Goal: Check status

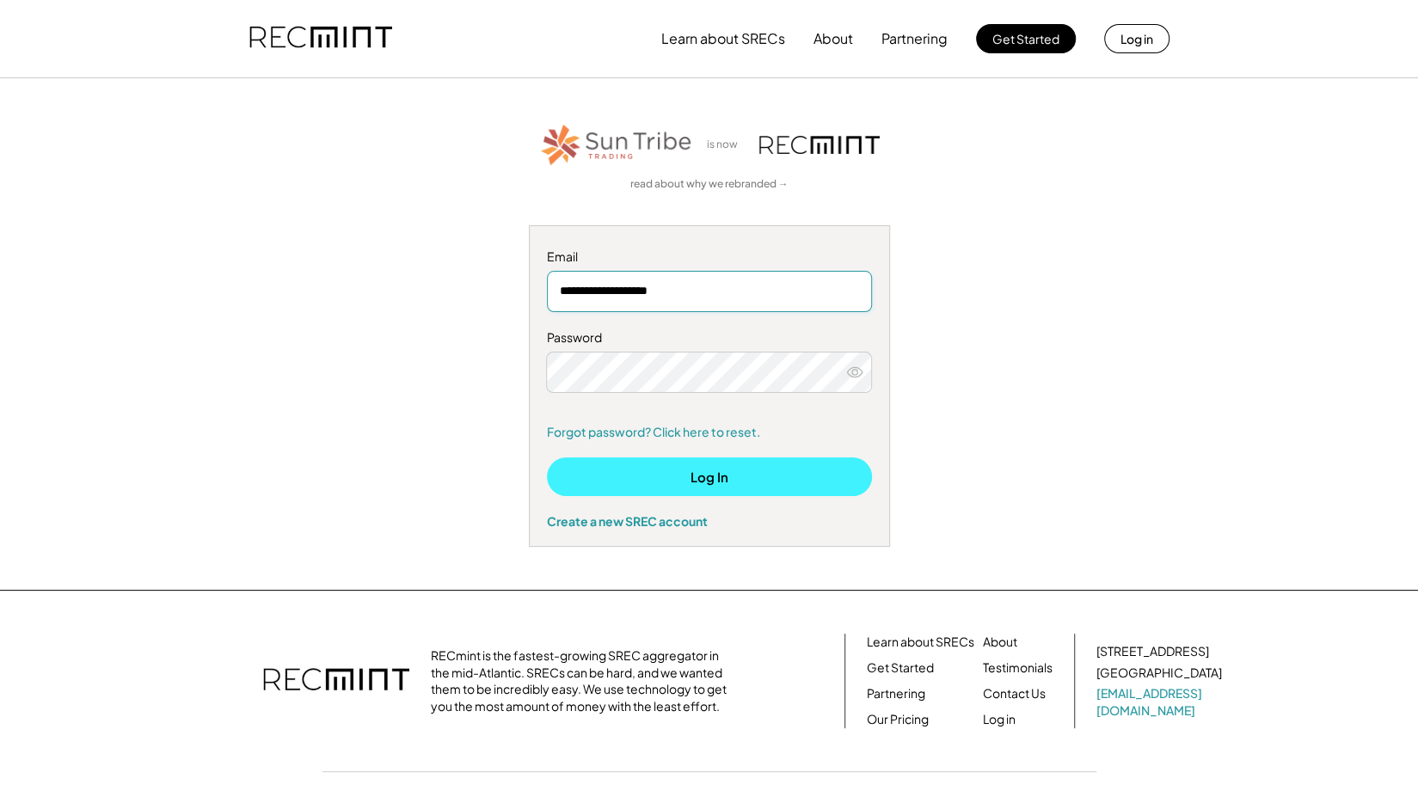
click at [660, 475] on button "Log In" at bounding box center [709, 476] width 325 height 39
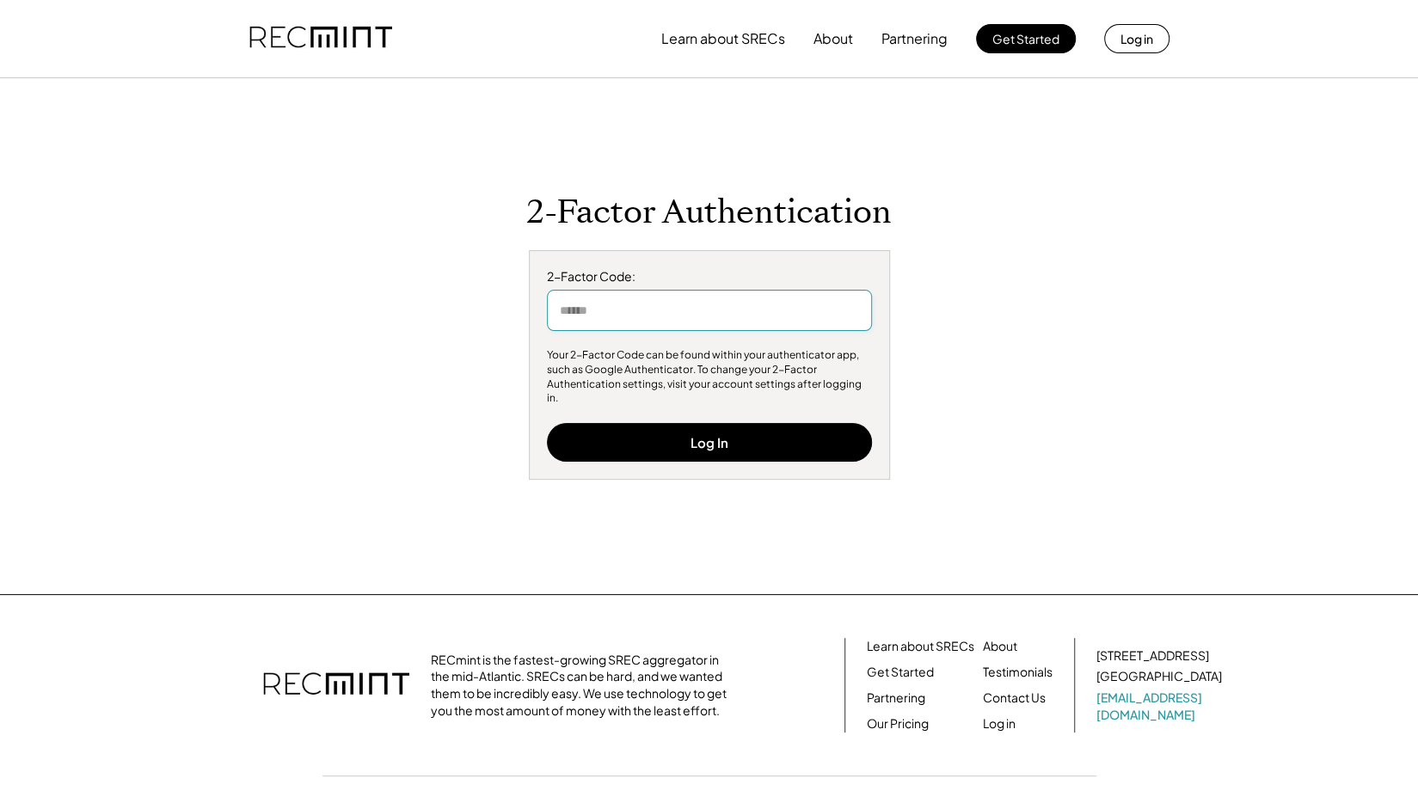
click at [823, 310] on input "input" at bounding box center [709, 310] width 325 height 41
click at [712, 329] on input "input" at bounding box center [709, 310] width 325 height 41
type input "******"
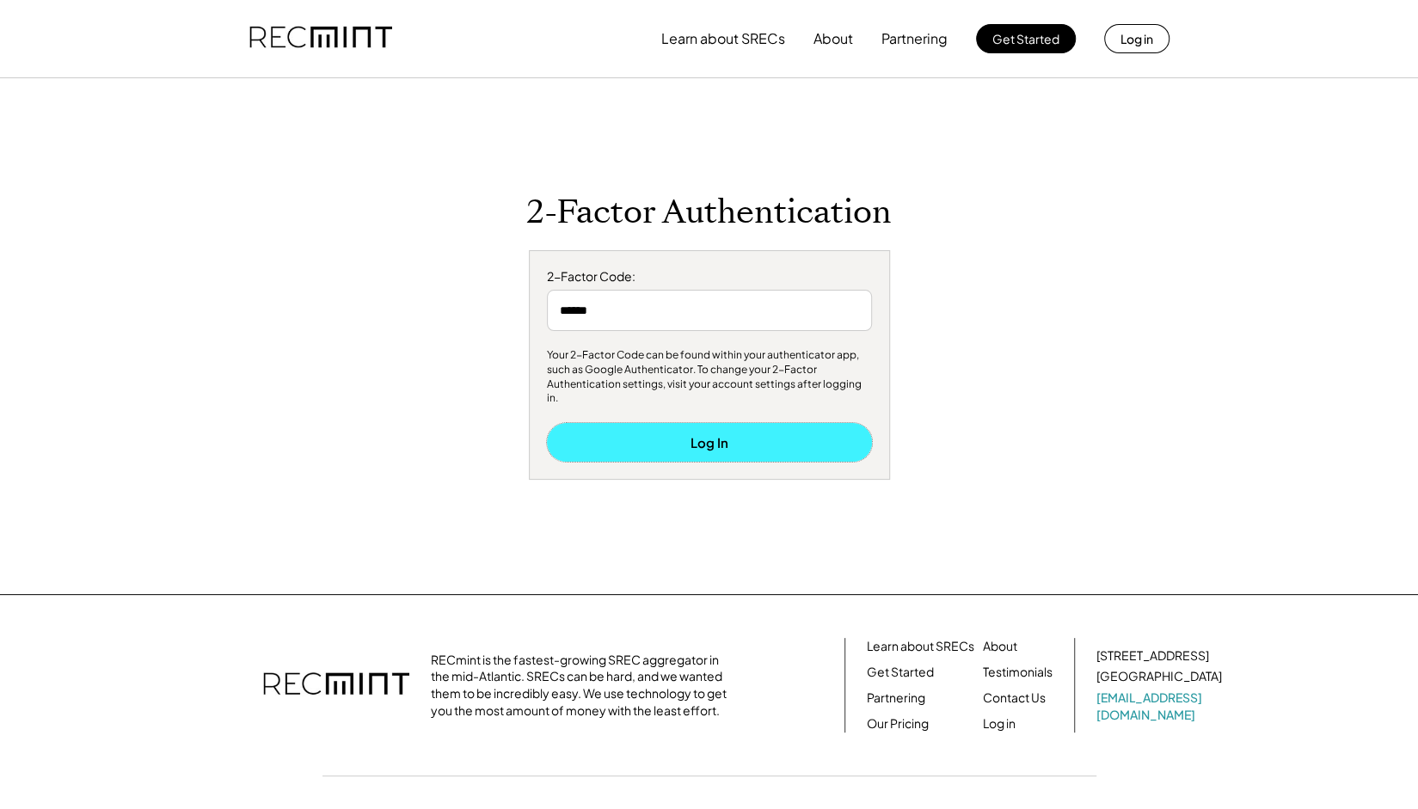
click at [720, 445] on button "Log In" at bounding box center [709, 442] width 325 height 39
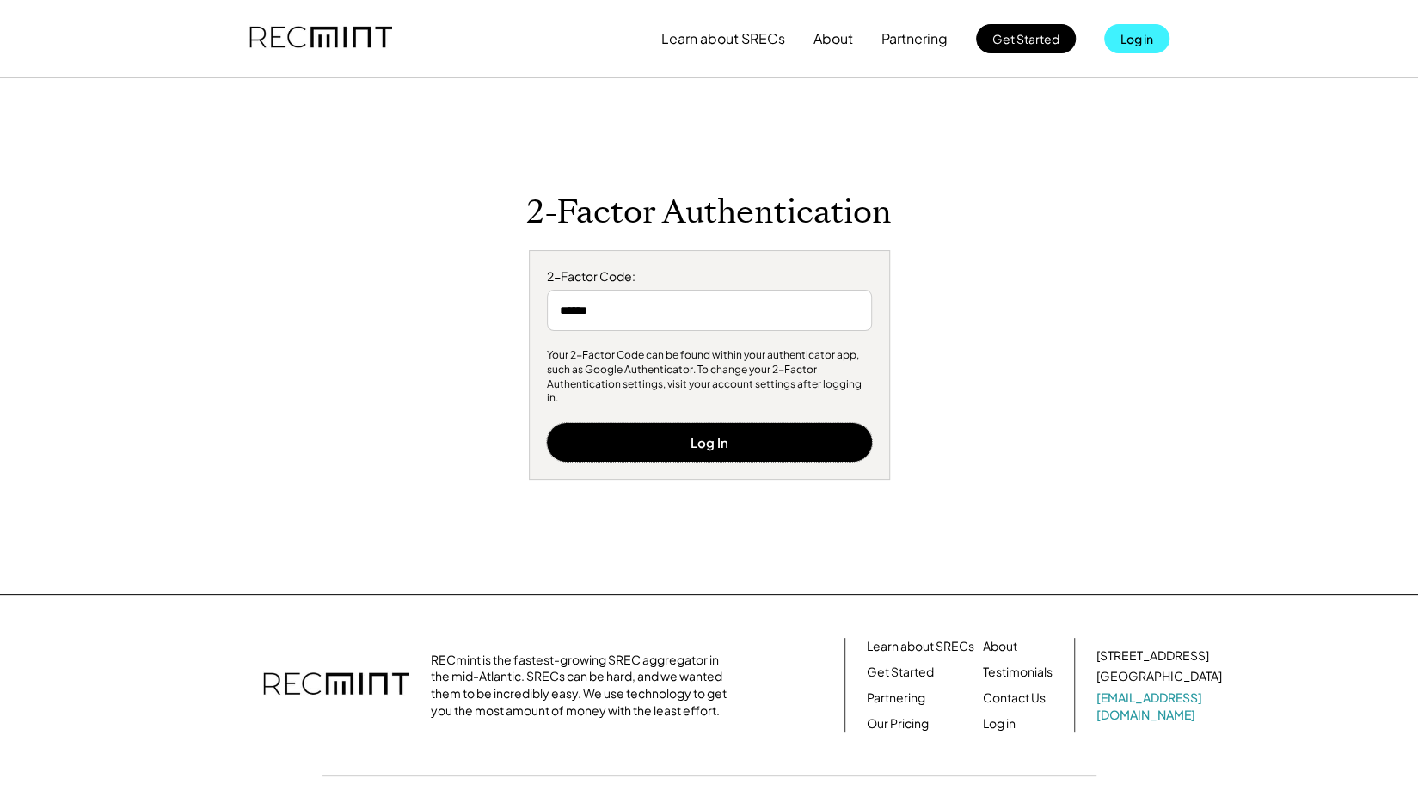
click at [1153, 38] on button "Log in" at bounding box center [1136, 38] width 65 height 29
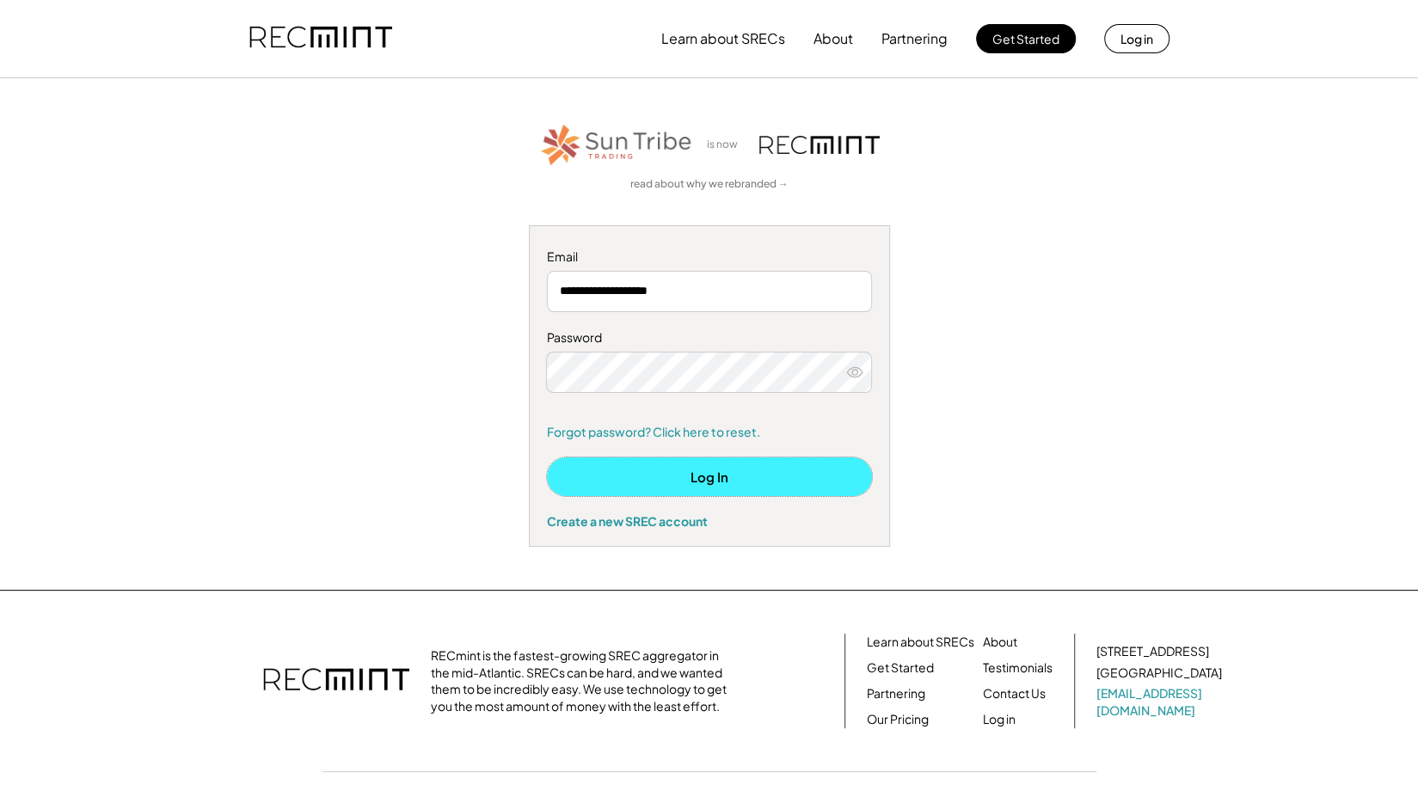
click at [751, 467] on button "Log In" at bounding box center [709, 476] width 325 height 39
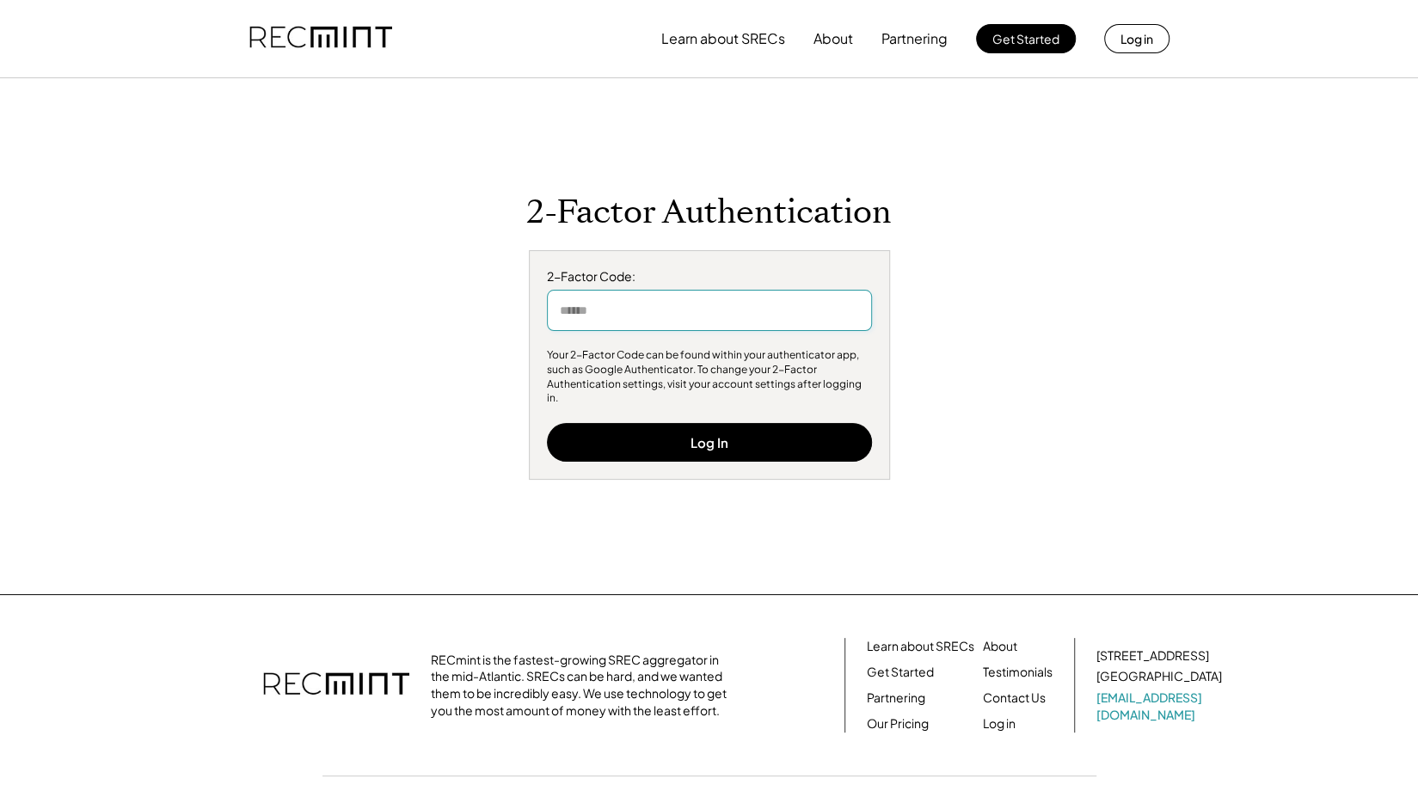
click at [730, 331] on input "input" at bounding box center [709, 310] width 325 height 41
click at [736, 322] on input "input" at bounding box center [709, 310] width 325 height 41
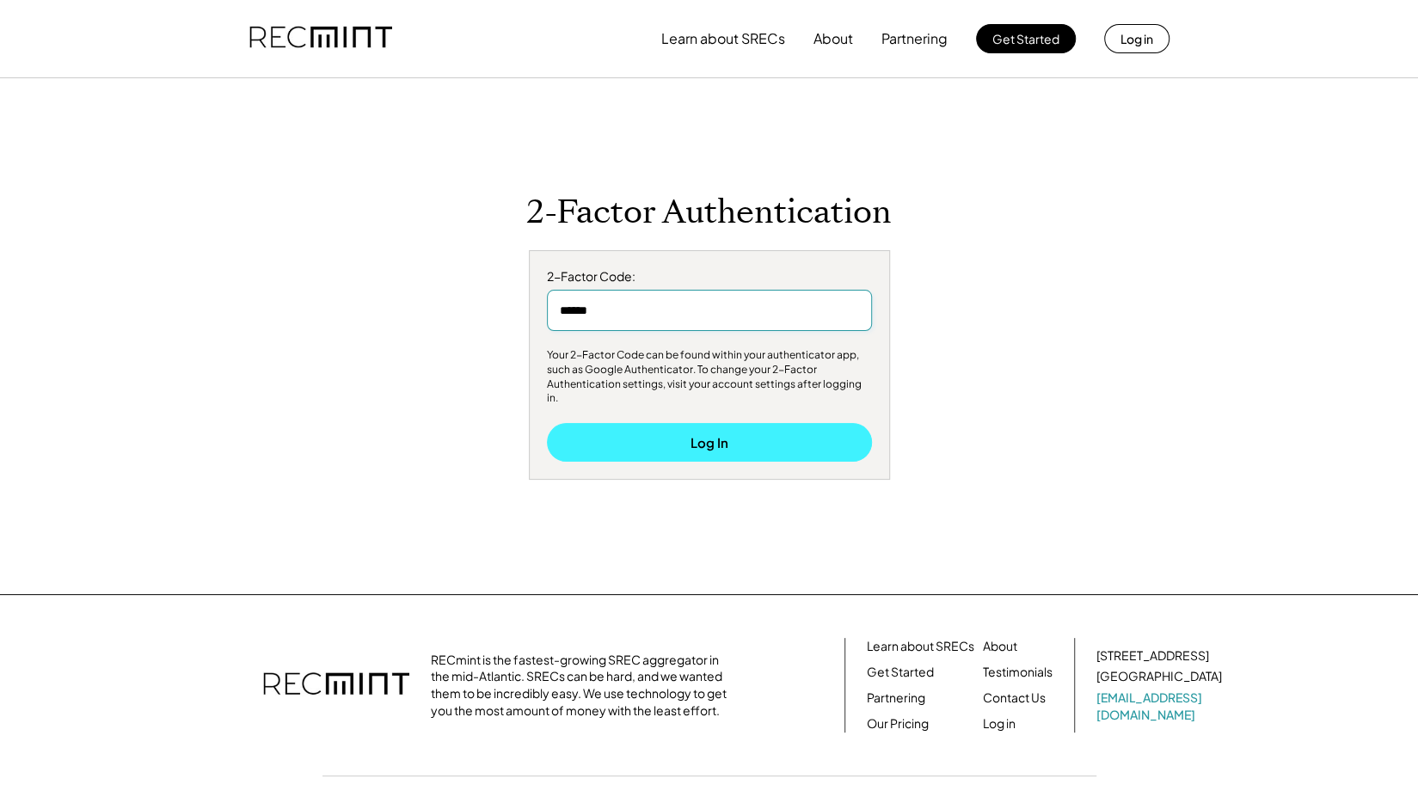
type input "******"
click at [716, 428] on button "Log In" at bounding box center [709, 442] width 325 height 39
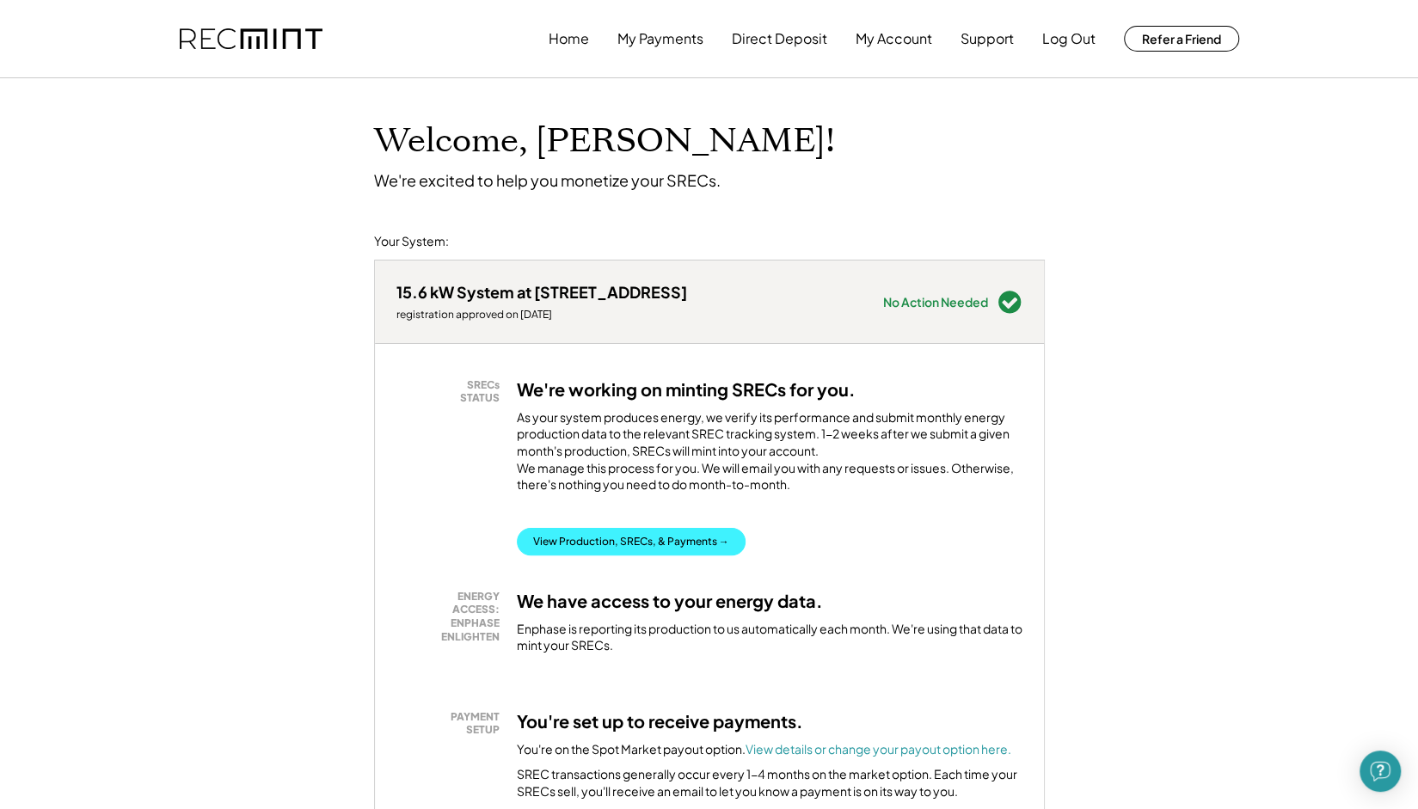
click at [671, 556] on button "View Production, SRECs, & Payments →" at bounding box center [631, 542] width 229 height 28
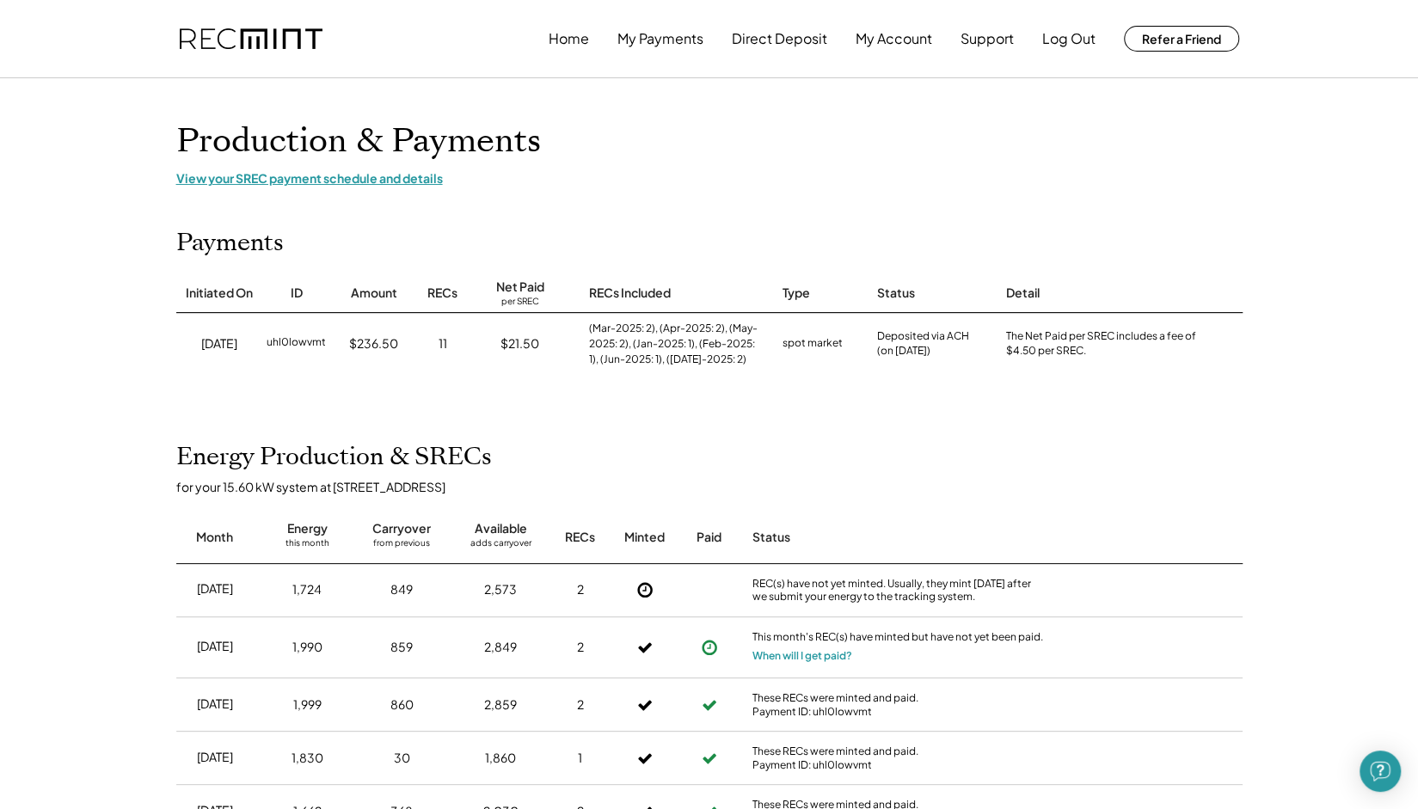
click at [382, 172] on div "View your SREC payment schedule and details" at bounding box center [709, 177] width 1066 height 15
